Goal: Information Seeking & Learning: Learn about a topic

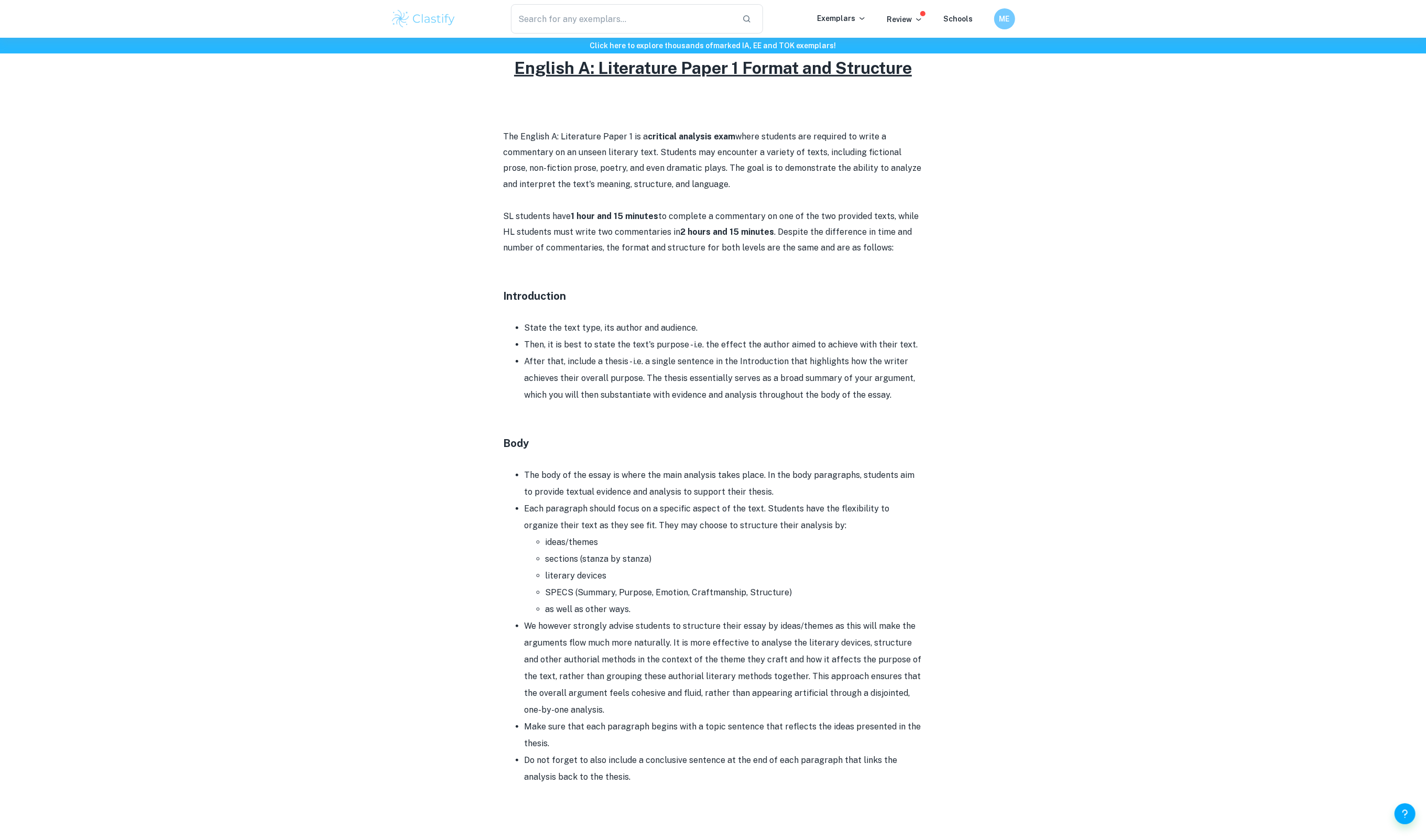
scroll to position [388, 0]
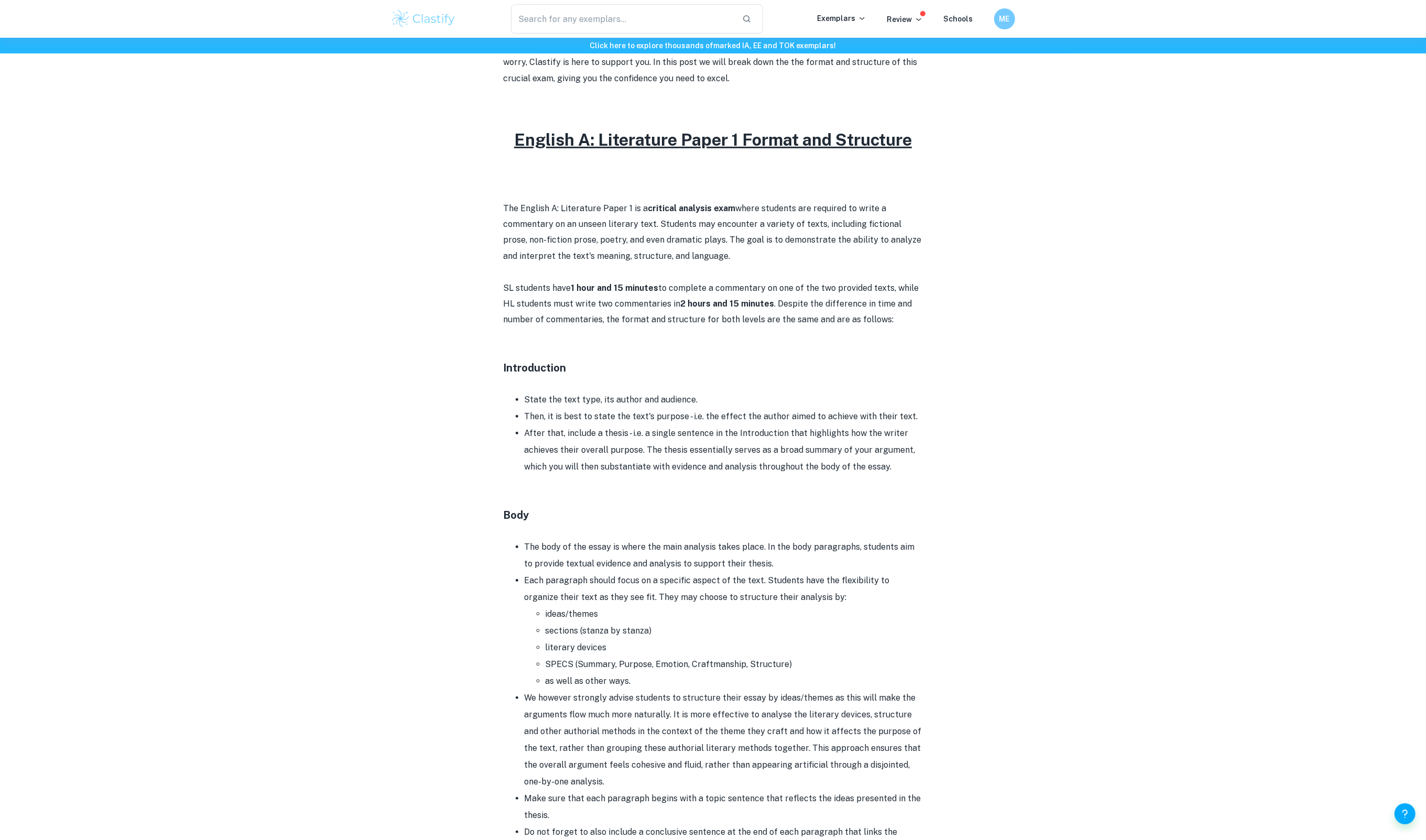
click at [671, 306] on p "SL students have 1 hour and 15 minutes to complete a commentary on one of the t…" at bounding box center [713, 304] width 419 height 48
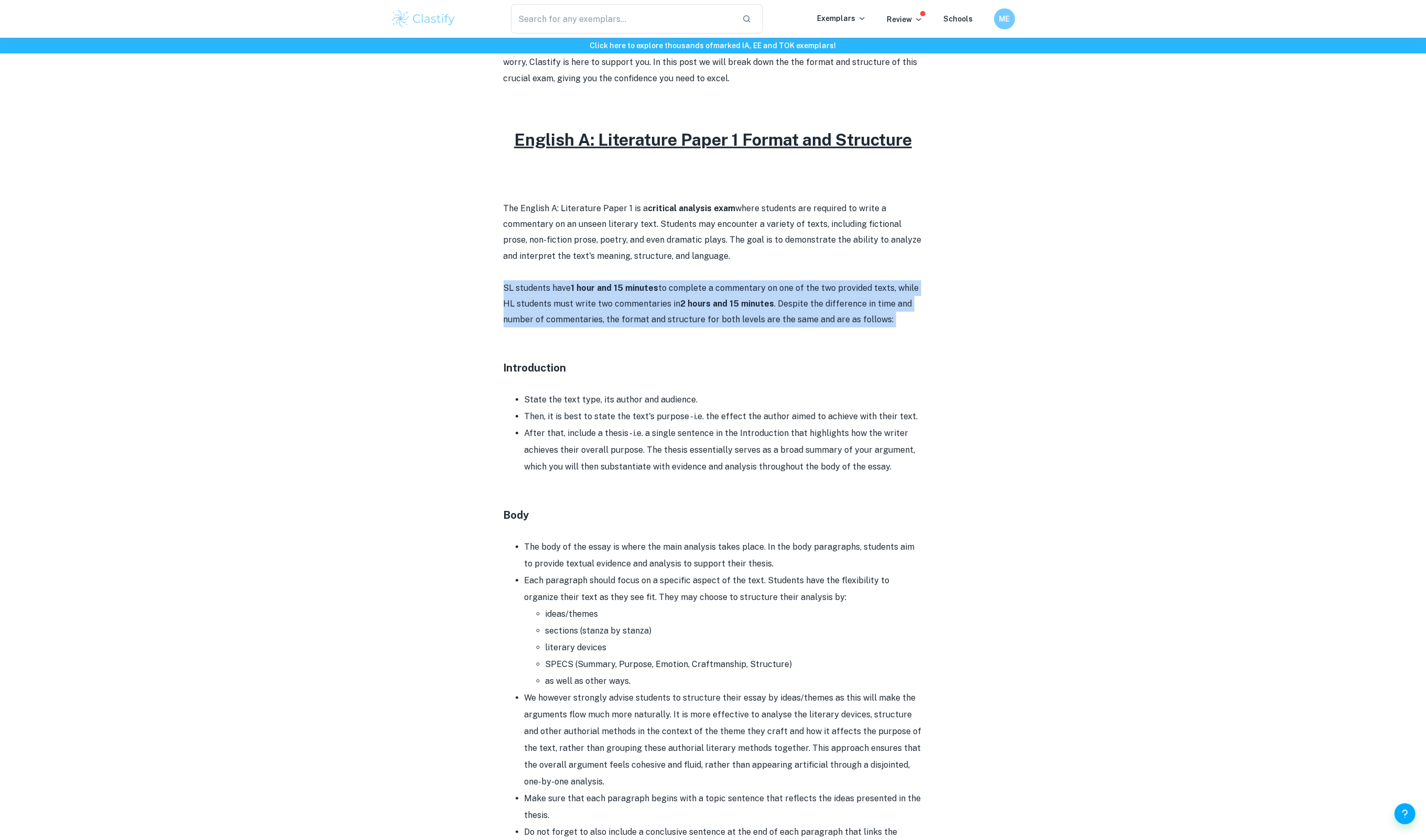
click at [671, 306] on p "SL students have 1 hour and 15 minutes to complete a commentary on one of the t…" at bounding box center [713, 304] width 419 height 48
click at [696, 285] on p "SL students have 1 hour and 15 minutes to complete a commentary on one of the t…" at bounding box center [713, 304] width 419 height 48
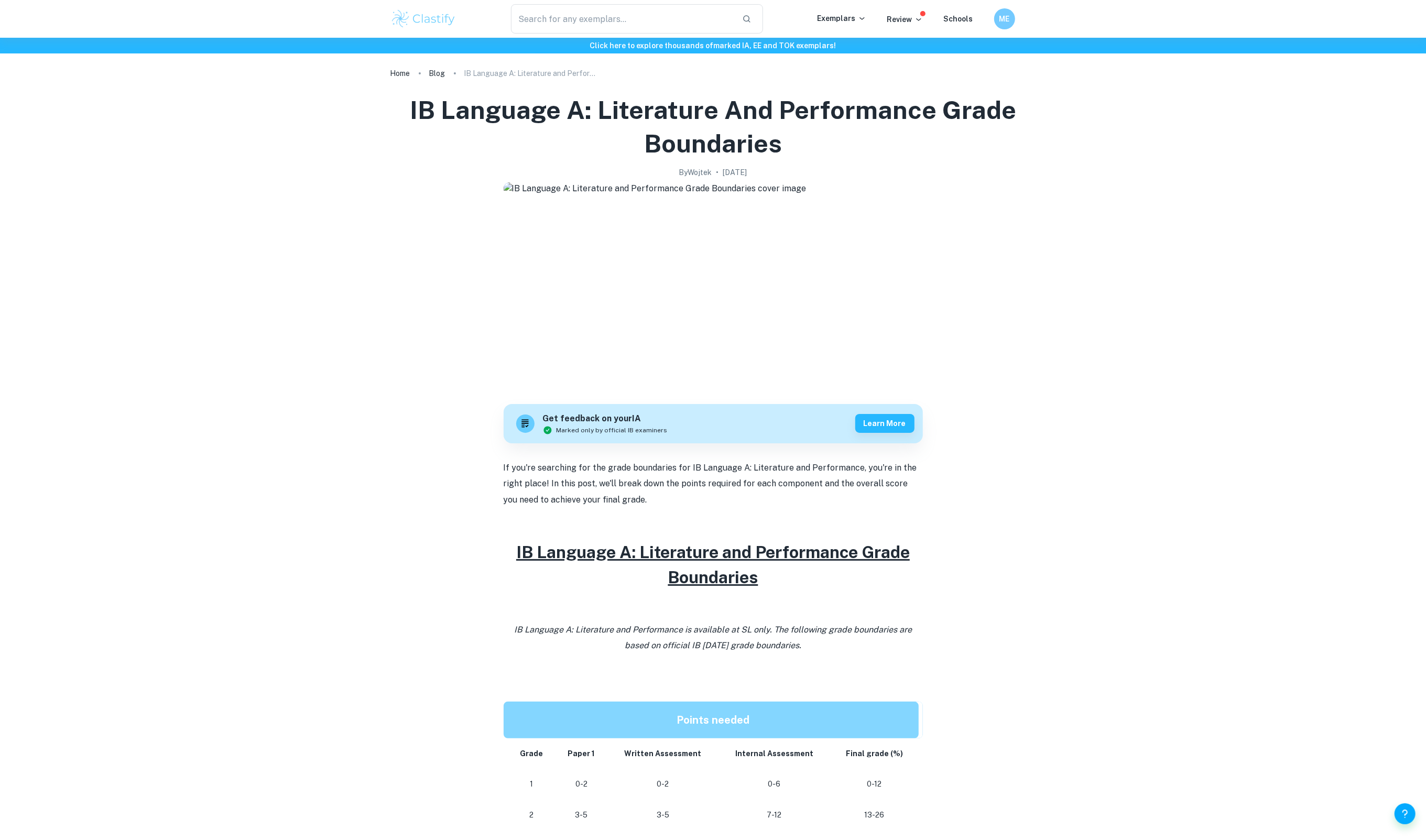
scroll to position [271, 0]
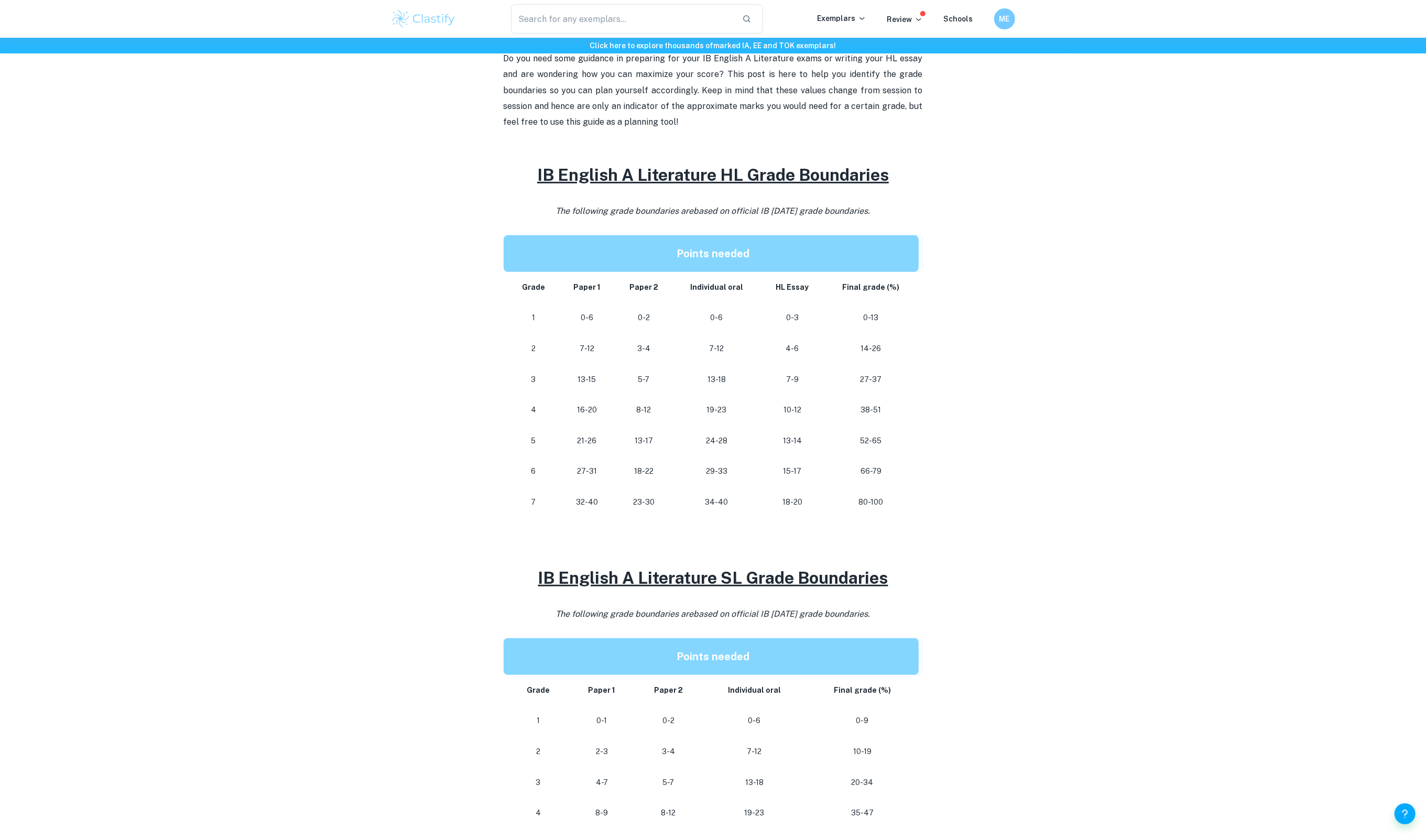
scroll to position [367, 0]
